Goal: Register for event/course

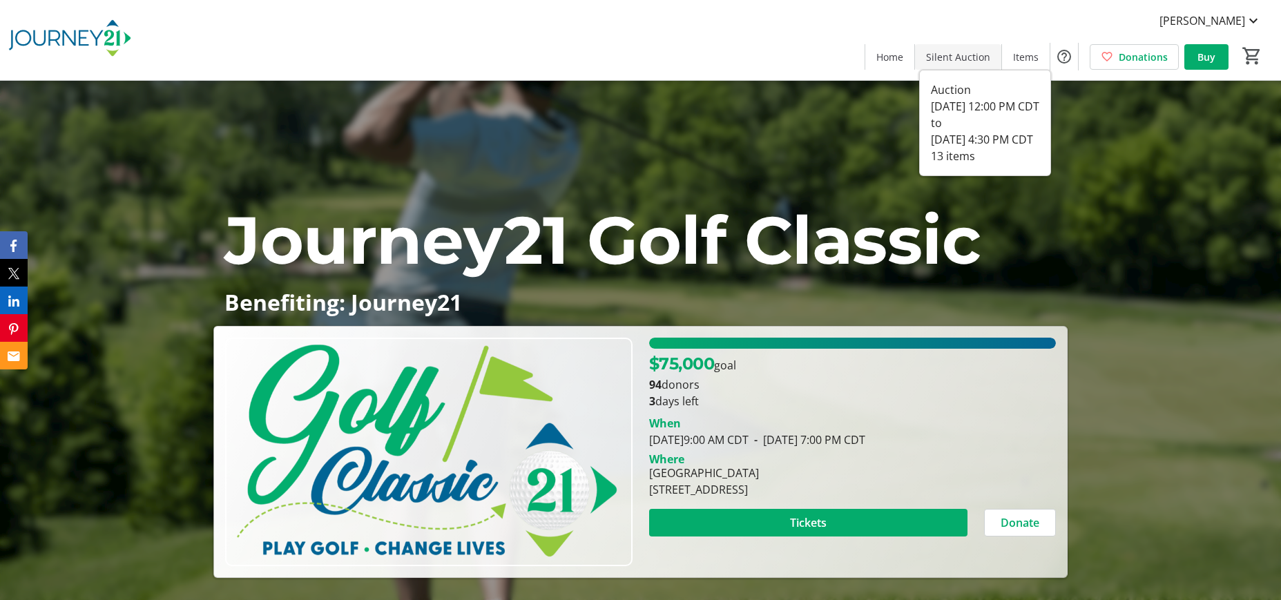
click at [954, 51] on span "Silent Auction" at bounding box center [958, 57] width 64 height 15
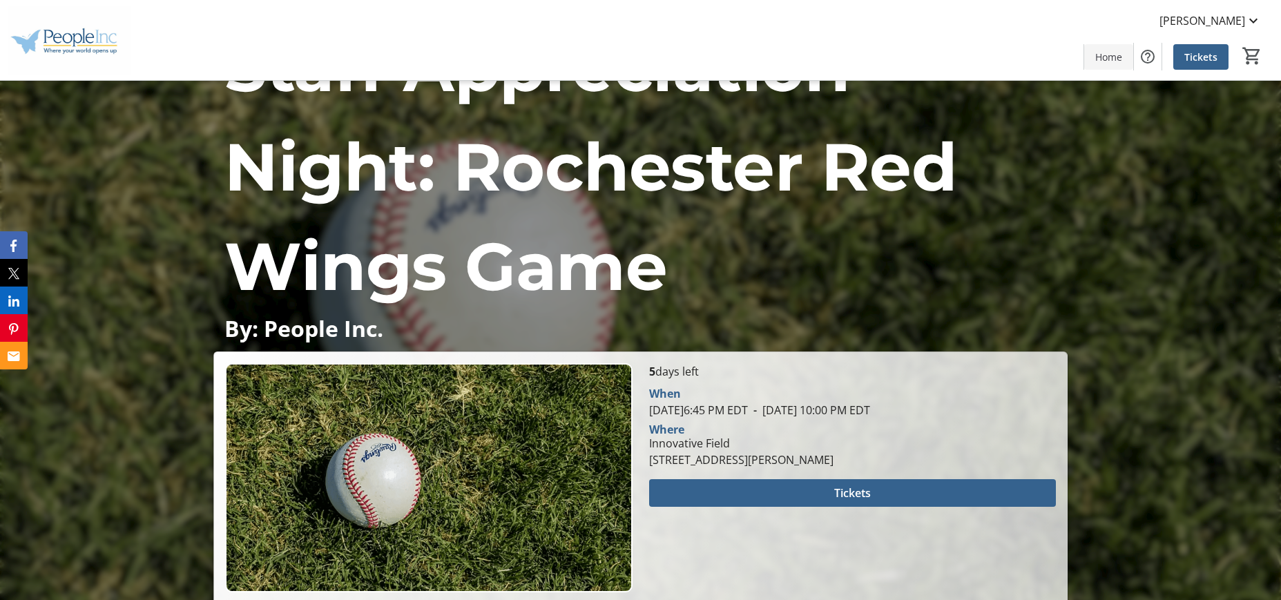
scroll to position [53, 0]
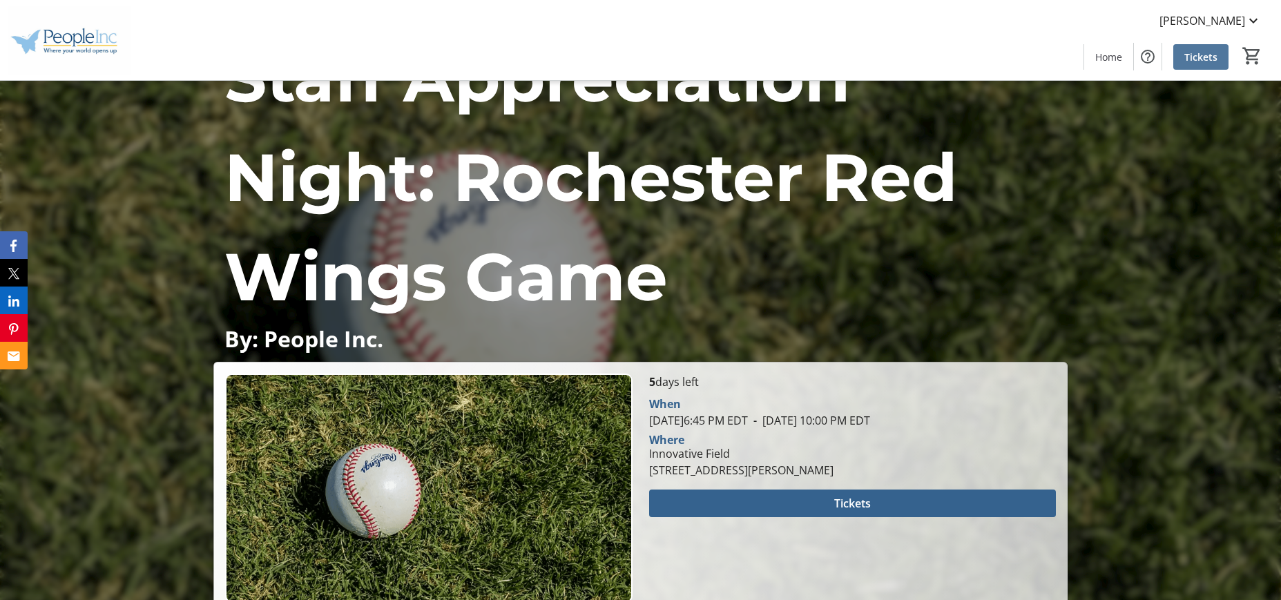
click at [1212, 53] on span "Tickets" at bounding box center [1201, 57] width 33 height 15
